Goal: Find contact information: Find contact information

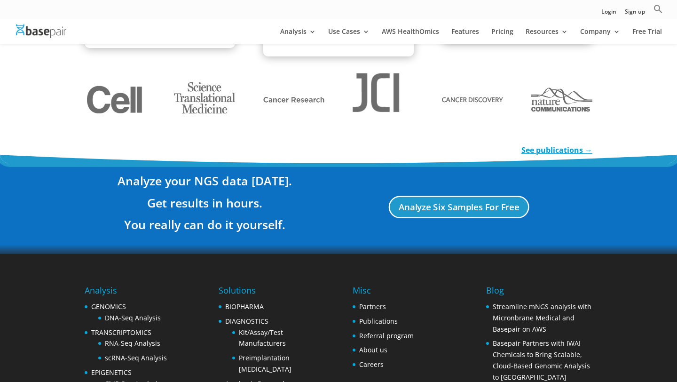
scroll to position [1797, 0]
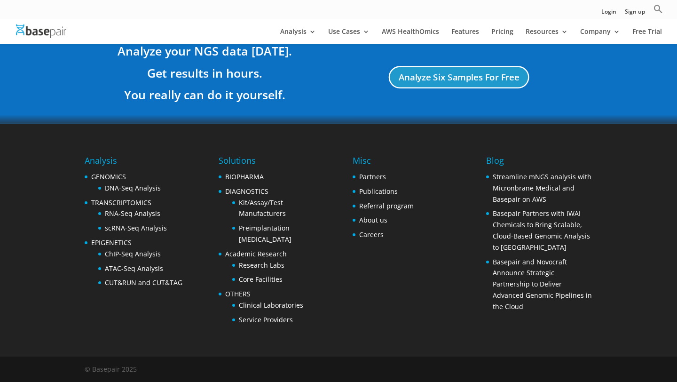
click at [106, 371] on div "© Basepair 2025" at bounding box center [111, 371] width 52 height 16
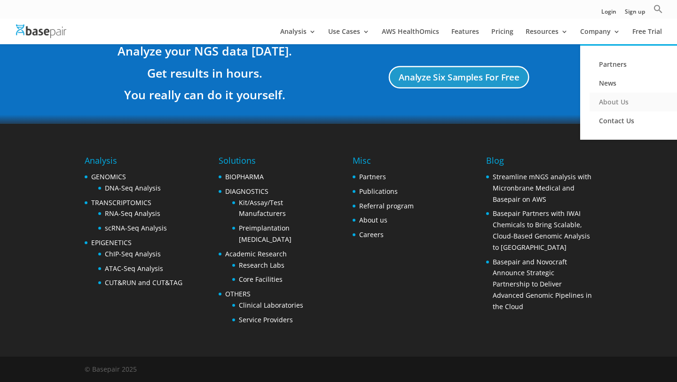
click at [608, 103] on link "About Us" at bounding box center [637, 102] width 94 height 19
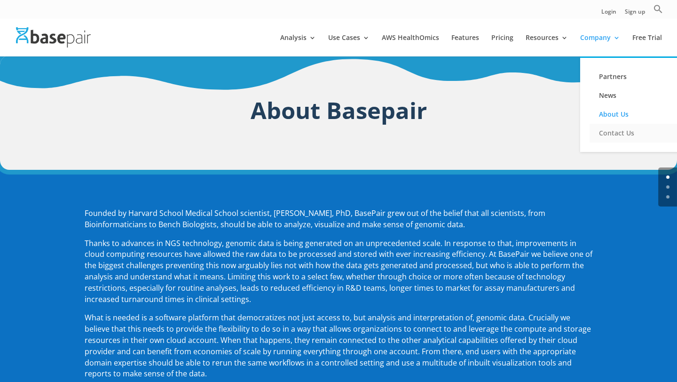
click at [612, 133] on link "Contact Us" at bounding box center [637, 133] width 94 height 19
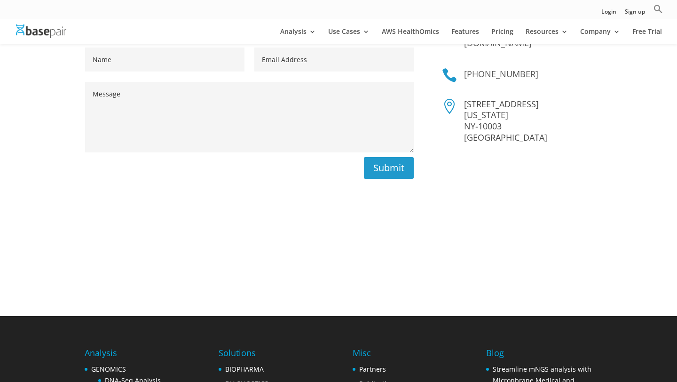
scroll to position [200, 0]
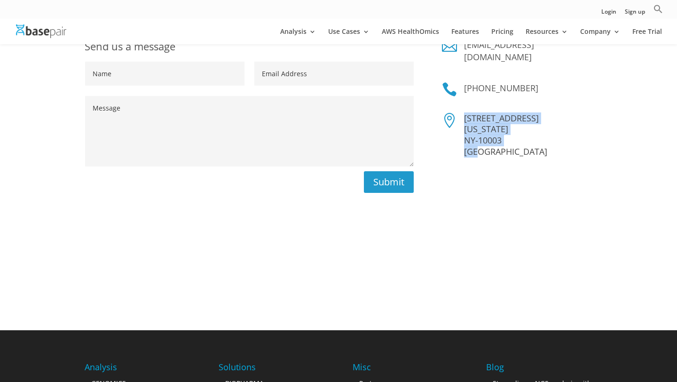
drag, startPoint x: 464, startPoint y: 106, endPoint x: 483, endPoint y: 143, distance: 41.8
click at [483, 143] on p "[STREET_ADDRESS][US_STATE]" at bounding box center [528, 135] width 128 height 45
copy p "[STREET_ADDRESS][US_STATE]"
click at [215, 265] on div "Send us a message Name Email Address Message Submit  [EMAIL_ADDRESS][DOMAIN_NA…" at bounding box center [339, 165] width 508 height 279
